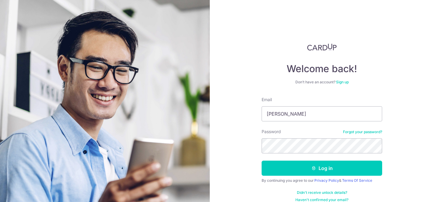
type input "sherlin8790@gmail.com"
click at [262, 160] on button "Log in" at bounding box center [322, 167] width 121 height 15
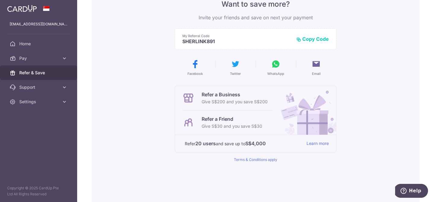
scroll to position [59, 0]
click at [323, 143] on link "Learn more" at bounding box center [318, 143] width 22 height 8
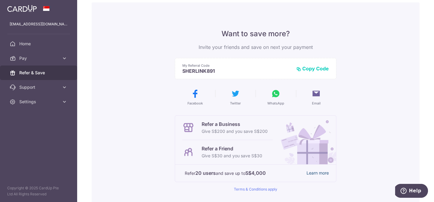
scroll to position [0, 0]
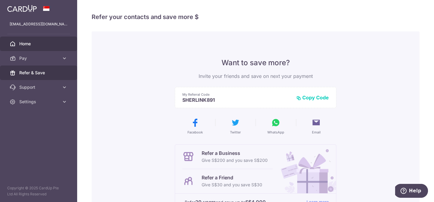
click at [30, 45] on span "Home" at bounding box center [39, 44] width 40 height 6
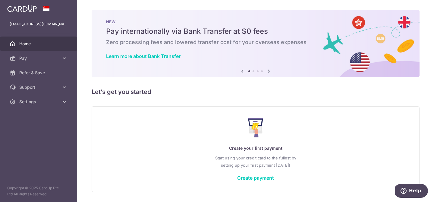
scroll to position [18, 0]
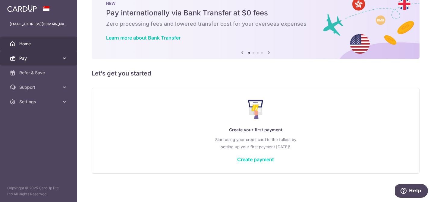
click at [40, 59] on span "Pay" at bounding box center [39, 58] width 40 height 6
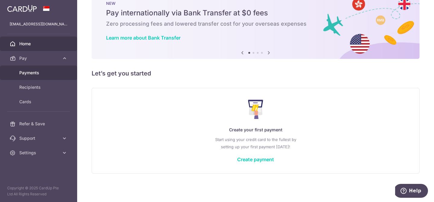
click at [32, 73] on span "Payments" at bounding box center [39, 73] width 40 height 6
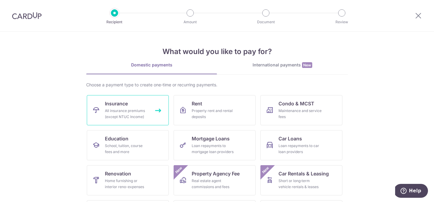
click at [131, 111] on div "All insurance premiums (except NTUC Income)" at bounding box center [126, 114] width 43 height 12
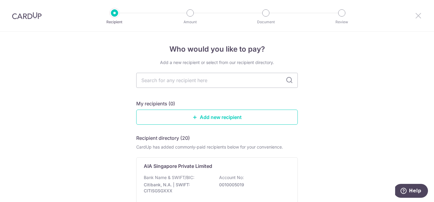
click at [421, 16] on icon at bounding box center [418, 16] width 7 height 8
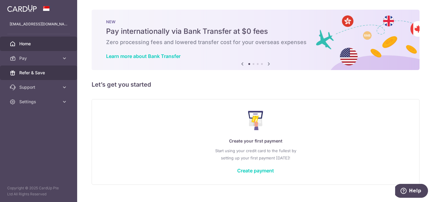
click at [45, 78] on link "Refer & Save" at bounding box center [38, 72] width 77 height 14
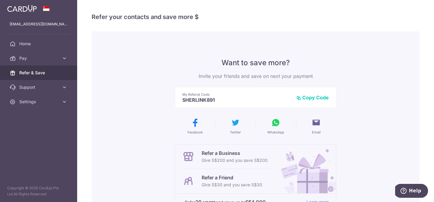
click at [315, 98] on button "Copy Code" at bounding box center [312, 97] width 33 height 6
click at [34, 102] on span "Settings" at bounding box center [39, 102] width 40 height 6
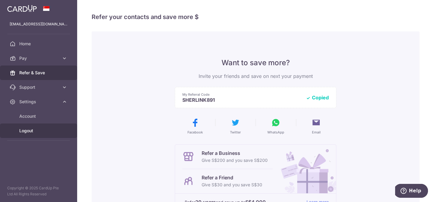
click at [30, 129] on span "Logout" at bounding box center [39, 131] width 40 height 6
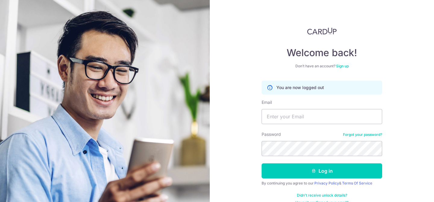
scroll to position [26, 0]
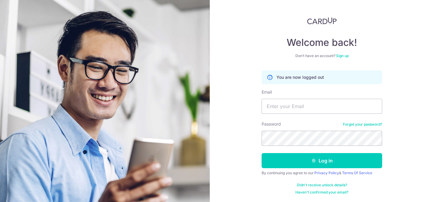
click at [346, 55] on link "Sign up" at bounding box center [342, 55] width 13 height 5
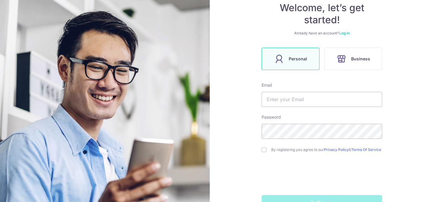
scroll to position [73, 0]
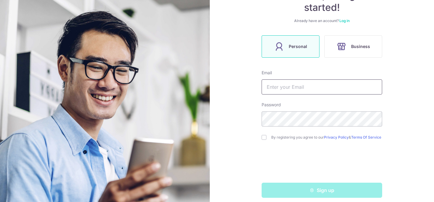
click at [331, 85] on input "text" at bounding box center [322, 86] width 121 height 15
type input "[EMAIL_ADDRESS][DOMAIN_NAME]"
click at [264, 140] on input "checkbox" at bounding box center [264, 137] width 5 height 5
checkbox input "true"
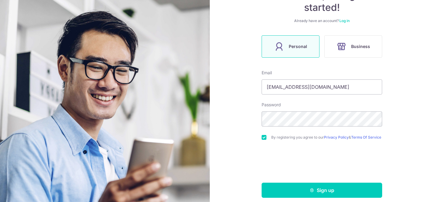
scroll to position [81, 0]
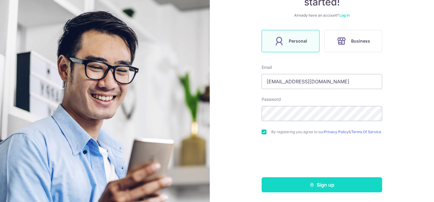
click at [285, 187] on button "Sign up" at bounding box center [322, 184] width 121 height 15
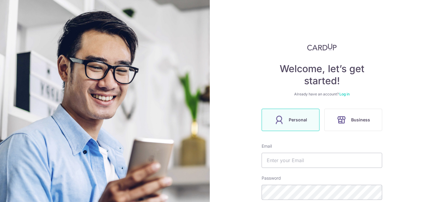
scroll to position [102, 0]
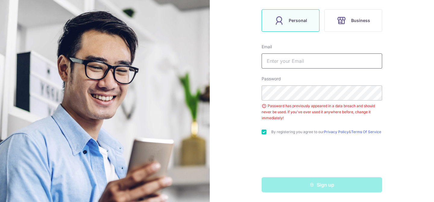
click at [306, 54] on input "text" at bounding box center [322, 60] width 121 height 15
type input "[EMAIL_ADDRESS][DOMAIN_NAME]"
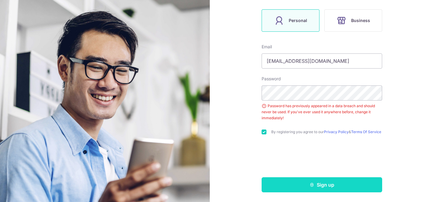
click at [302, 187] on button "Sign up" at bounding box center [322, 184] width 121 height 15
